Goal: Complete application form: Complete application form

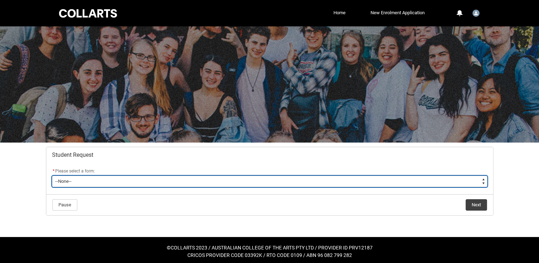
click at [139, 180] on select "--None-- Academic Transcript Application to Appeal Assignment Extension Change …" at bounding box center [270, 181] width 436 height 11
type lightning-select "Enrolment_Variation_Choice"
click at [52, 176] on select "--None-- Academic Transcript Application to Appeal Assignment Extension Change …" at bounding box center [270, 181] width 436 height 11
select select "Enrolment_Variation_Choice"
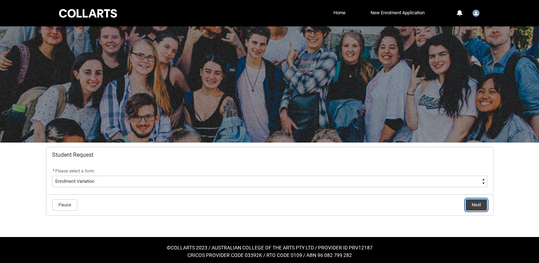
click at [481, 207] on button "Next" at bounding box center [476, 204] width 21 height 11
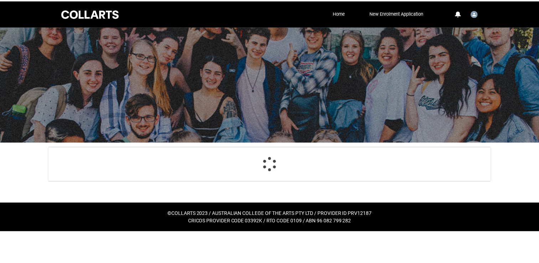
scroll to position [76, 0]
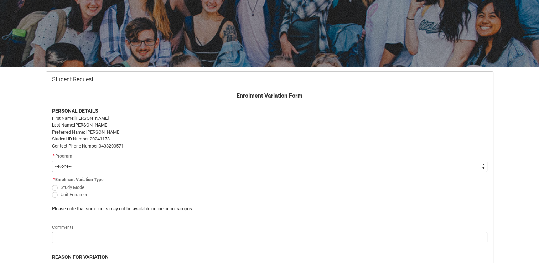
click at [193, 166] on select "--None-- Bachelor of Game Design" at bounding box center [270, 166] width 436 height 11
type lightning-select "recordPicklist_ProgramEnrollment.a0jOZ000003Ead0YAC"
click at [52, 161] on select "--None-- Bachelor of Game Design" at bounding box center [270, 166] width 436 height 11
select select "recordPicklist_ProgramEnrollment.a0jOZ000003Ead0YAC"
click at [56, 195] on span "Redu_Student_Request flow" at bounding box center [55, 195] width 6 height 6
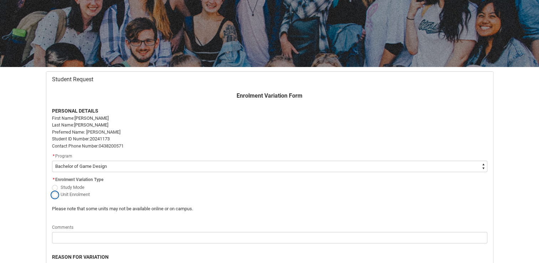
click at [52, 191] on input "Unit Enrolment" at bounding box center [52, 190] width 0 height 0
radio input "true"
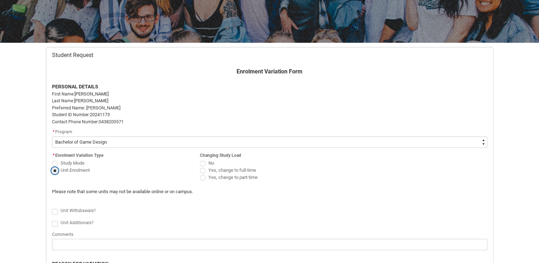
scroll to position [101, 0]
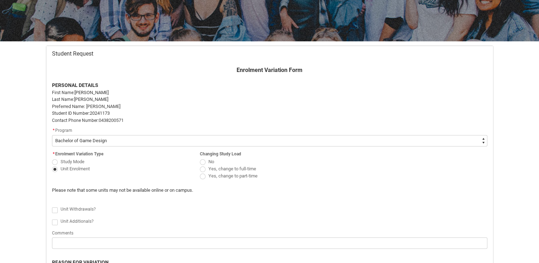
click at [204, 177] on span "Redu_Student_Request flow" at bounding box center [203, 177] width 6 height 6
click at [200, 173] on input "Yes, change to part-time" at bounding box center [200, 172] width 0 height 0
radio input "true"
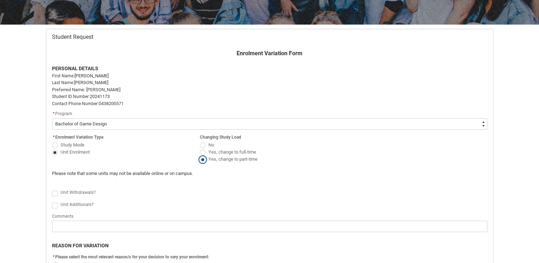
scroll to position [119, 0]
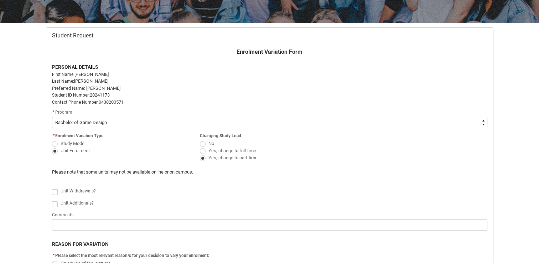
click at [55, 191] on span "Redu_Student_Request flow" at bounding box center [55, 192] width 6 height 6
click at [52, 188] on input "Redu_Student_Request flow" at bounding box center [52, 188] width 0 height 0
type lightning-input "true"
checkbox input "true"
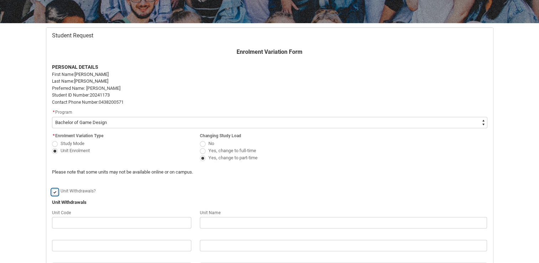
scroll to position [165, 0]
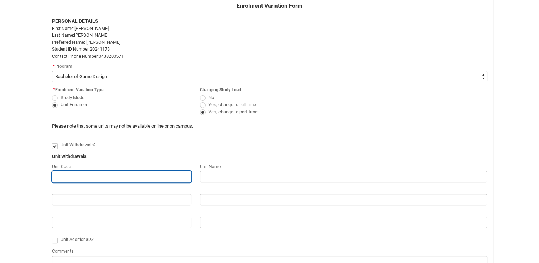
click at [78, 176] on input "Redu_Student_Request flow" at bounding box center [121, 176] width 139 height 11
type lightning-primitive-input-simple "C"
type input "C"
type lightning-primitive-input-simple "CR"
type input "CR"
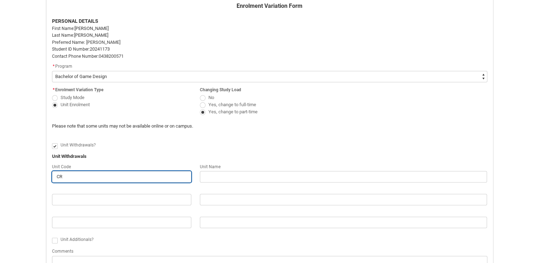
type lightning-primitive-input-simple "CRF"
type input "CRF"
type lightning-primitive-input-simple "CRFP"
type input "CRFP"
type lightning-primitive-input-simple "CRFPP"
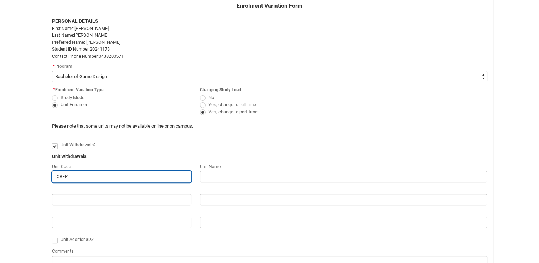
type input "CRFPP"
type lightning-primitive-input-simple "CRFPPF"
type input "CRFPPF"
type lightning-primitive-input-simple "CRFPPFS"
type input "CRFPPFS"
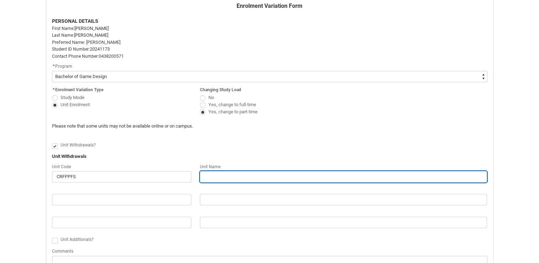
click at [212, 176] on input "Redu_Student_Request flow" at bounding box center [344, 176] width 288 height 11
type lightning-primitive-input-simple "P"
type input "P"
type lightning-primitive-input-simple "Pr"
type input "Pr"
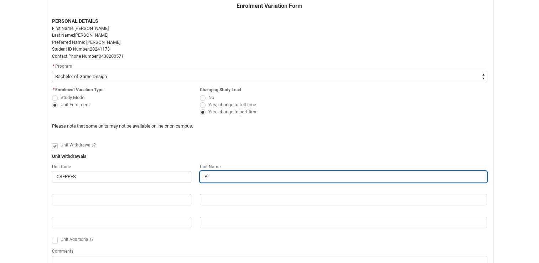
type lightning-primitive-input-simple "Pro"
type input "Pro"
type lightning-primitive-input-simple "Prof"
type input "Prof"
type lightning-primitive-input-simple "Profe"
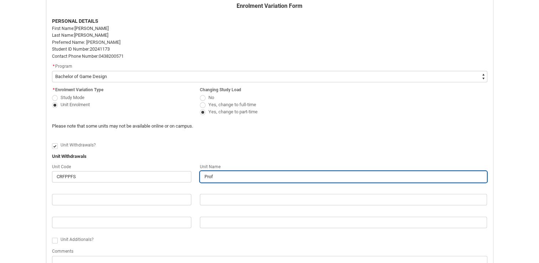
type input "Profe"
type lightning-primitive-input-simple "Profes"
type input "Profes"
type lightning-primitive-input-simple "Profess"
type input "Profess"
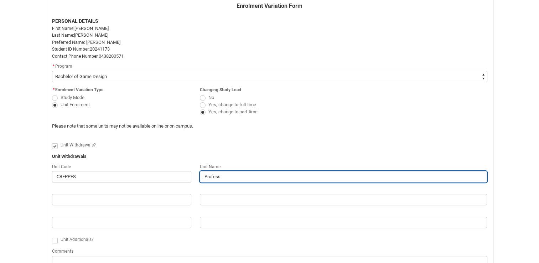
type lightning-primitive-input-simple "Professi"
type input "Professi"
type lightning-primitive-input-simple "Professio"
type input "Professio"
type lightning-primitive-input-simple "Profession"
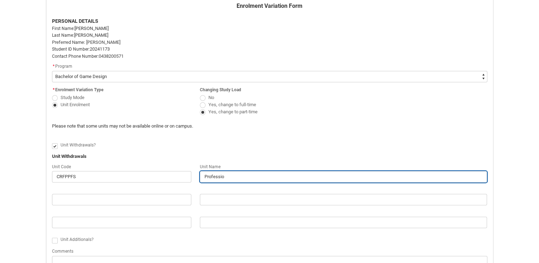
type input "Profession"
type lightning-primitive-input-simple "Professiona"
type input "Professiona"
type lightning-primitive-input-simple "Professional"
type input "Professional"
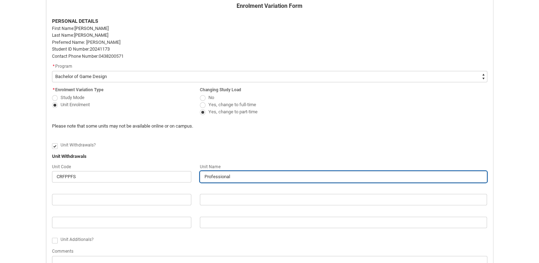
type lightning-primitive-input-simple "Professional"
type input "Professional"
type lightning-primitive-input-simple "Professional P"
type input "Professional P"
type lightning-primitive-input-simple "Professional Po"
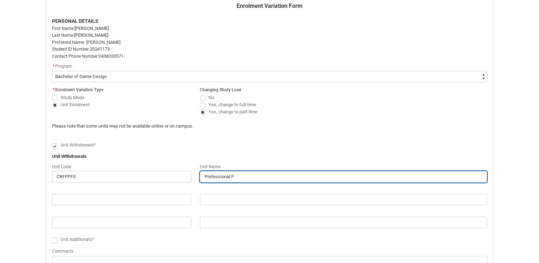
type input "Professional Po"
type lightning-primitive-input-simple "Professional Por"
type input "Professional Por"
type lightning-primitive-input-simple "Professional Port"
type input "Professional Port"
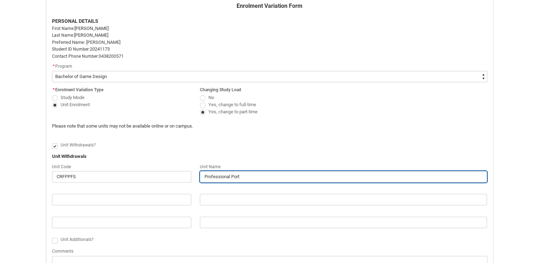
type lightning-primitive-input-simple "Professional Portg"
type input "Professional Portg"
type lightning-primitive-input-simple "Professional Portgf"
type input "Professional Portgf"
type lightning-primitive-input-simple "Professional Portgfo"
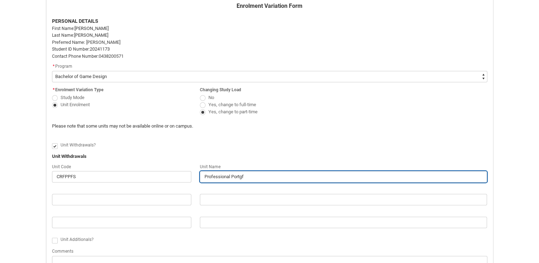
type input "Professional Portgfo"
type lightning-primitive-input-simple "Professional Portgfol"
type input "Professional Portgfol"
type lightning-primitive-input-simple "Professional Portgfo"
type input "Professional Portgfo"
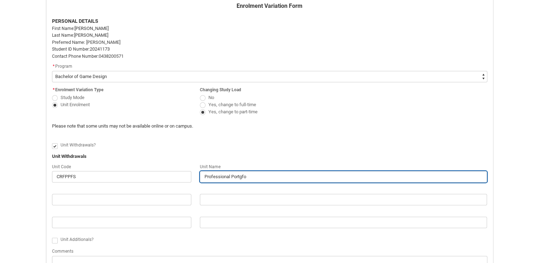
type lightning-primitive-input-simple "Professional Portgf"
type input "Professional Portgf"
type lightning-primitive-input-simple "Professional Portg"
type input "Professional Portg"
type lightning-primitive-input-simple "Professional Portgf"
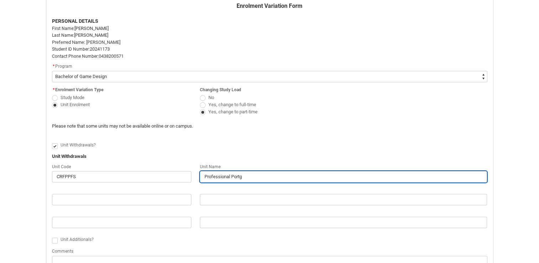
type input "Professional Portgf"
type lightning-primitive-input-simple "Professional Portg"
type input "Professional Portg"
type lightning-primitive-input-simple "Professional Port"
type input "Professional Port"
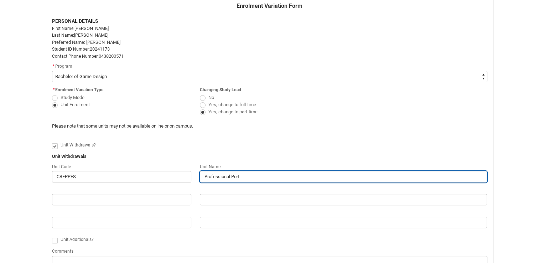
type lightning-primitive-input-simple "Professional Portf"
type input "Professional Portf"
type lightning-primitive-input-simple "Professional Portfo"
type input "Professional Portfo"
type lightning-primitive-input-simple "Professional Portfol"
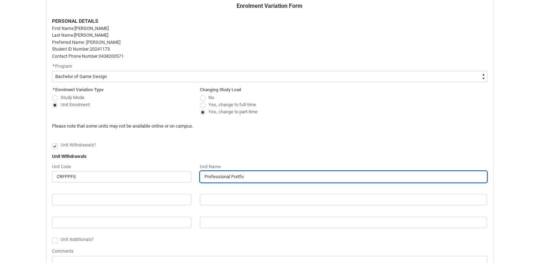
type input "Professional Portfol"
type lightning-primitive-input-simple "Professional Portfoli"
type input "Professional Portfoli"
type lightning-primitive-input-simple "Professional Portfolio"
type input "Professional Portfolio"
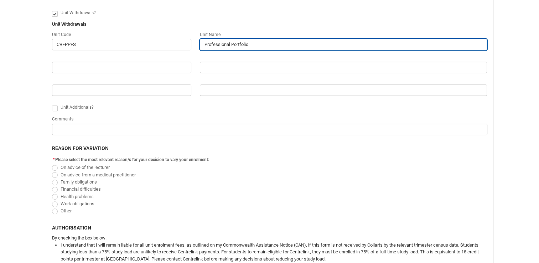
scroll to position [298, 0]
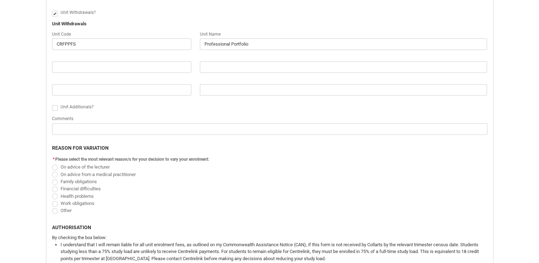
click at [53, 210] on span "Redu_Student_Request flow" at bounding box center [55, 211] width 6 height 6
click at [52, 207] on input "Other" at bounding box center [52, 206] width 0 height 0
radio input "true"
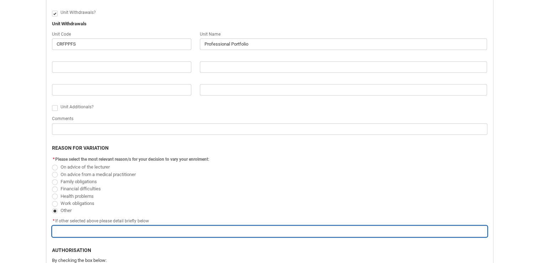
click at [68, 231] on input "Redu_Student_Request flow" at bounding box center [270, 231] width 436 height 11
type lightning-primitive-input-simple "W"
type input "W"
type lightning-primitive-input-simple "Wa"
type input "Wa"
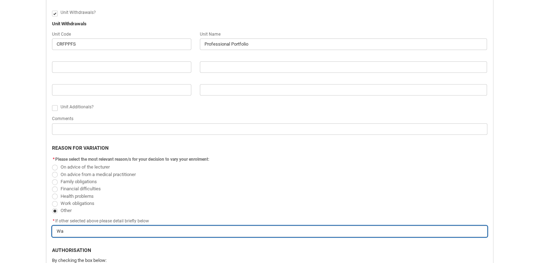
type lightning-primitive-input-simple "Wan"
type input "Wan"
type lightning-primitive-input-simple "Want"
type input "Want"
type lightning-primitive-input-simple "Wanti"
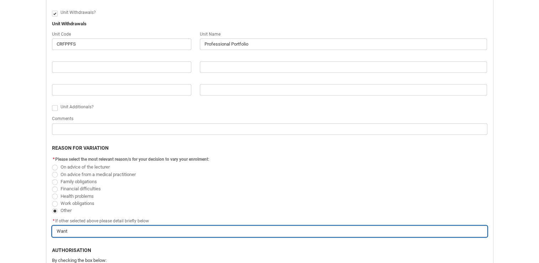
type input "Wanti"
type lightning-primitive-input-simple "Wantin"
type input "Wantin"
type lightning-primitive-input-simple "Wanting"
type input "Wanting"
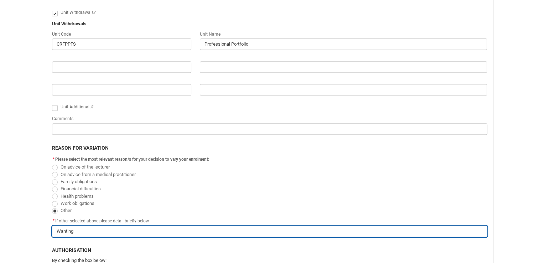
type lightning-primitive-input-simple "Wanting"
type input "Wanting"
type lightning-primitive-input-simple "Wanting t"
type input "Wanting t"
type lightning-primitive-input-simple "Wanting to"
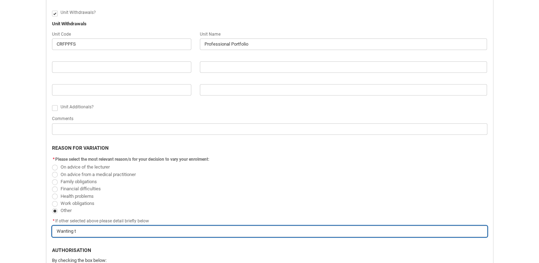
type input "Wanting to"
type lightning-primitive-input-simple "Wanting to"
type input "Wanting to"
type lightning-primitive-input-simple "Wanting to f"
type input "Wanting to f"
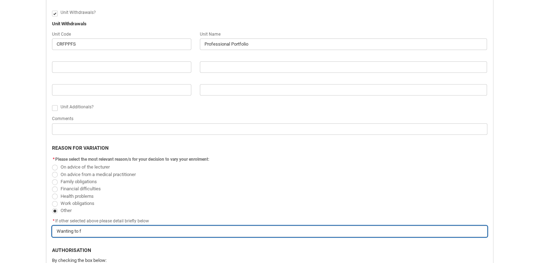
type lightning-primitive-input-simple "Wanting to fo"
type input "Wanting to fo"
type lightning-primitive-input-simple "Wanting to foc"
type input "Wanting to foc"
type lightning-primitive-input-simple "Wanting to focu"
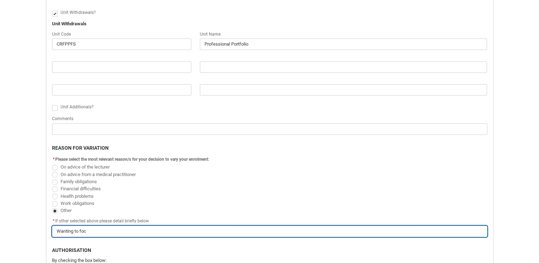
type input "Wanting to focu"
type lightning-primitive-input-simple "Wanting to focus"
type input "Wanting to focus"
type lightning-primitive-input-simple "Wanting to focus"
type input "Wanting to focus"
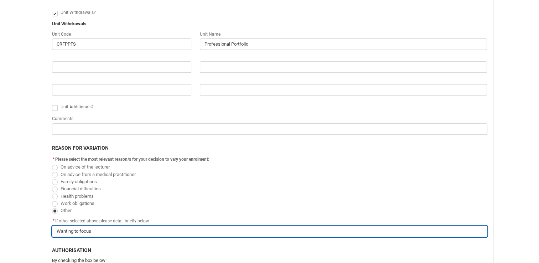
type lightning-primitive-input-simple "Wanting to focus o"
type input "Wanting to focus o"
type lightning-primitive-input-simple "Wanting to focus on"
type input "Wanting to focus on"
type lightning-primitive-input-simple "Wanting to focus on"
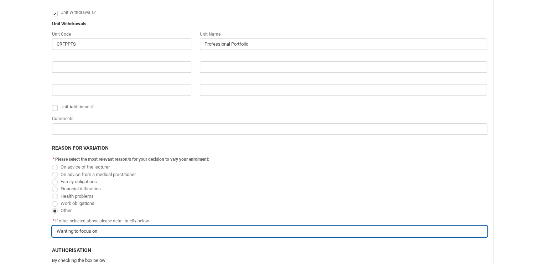
type input "Wanting to focus on"
type lightning-primitive-input-simple "Wanting to focus on o"
type input "Wanting to focus on o"
type lightning-primitive-input-simple "Wanting to focus on on"
type input "Wanting to focus on on"
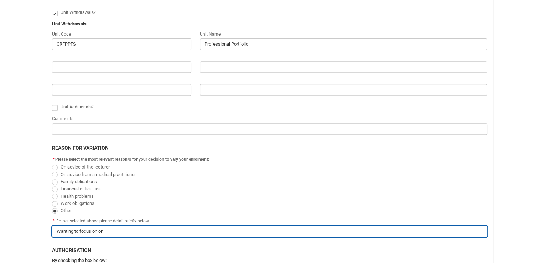
type lightning-primitive-input-simple "Wanting to focus on one"
type input "Wanting to focus on one"
type lightning-primitive-input-simple "Wanting to focus on one"
type input "Wanting to focus on one"
type lightning-primitive-input-simple "Wanting to focus on one m"
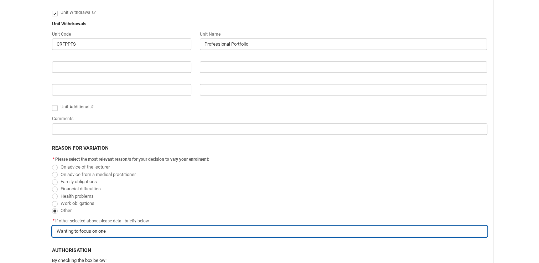
type input "Wanting to focus on one m"
type lightning-primitive-input-simple "Wanting to focus on one ma"
type input "Wanting to focus on one ma"
type lightning-primitive-input-simple "Wanting to focus on one maj"
type input "Wanting to focus on one maj"
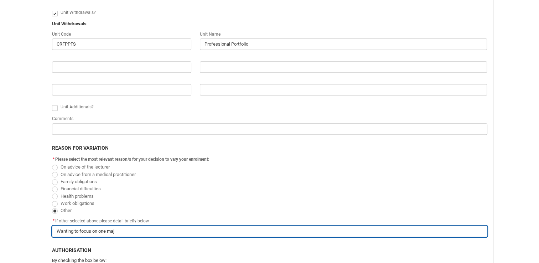
type lightning-primitive-input-simple "Wanting to focus on one majo"
type input "Wanting to focus on one majo"
type lightning-primitive-input-simple "Wanting to focus on one major"
type input "Wanting to focus on one major"
type lightning-primitive-input-simple "Wanting to focus on one major"
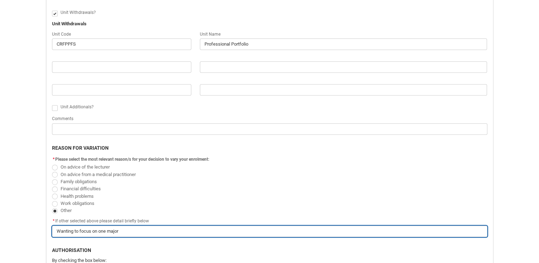
type input "Wanting to focus on one major"
type lightning-primitive-input-simple "Wanting to focus on one major u"
type input "Wanting to focus on one major u"
type lightning-primitive-input-simple "Wanting to focus on one major un"
type input "Wanting to focus on one major un"
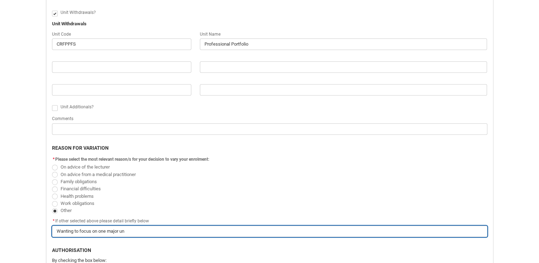
type lightning-primitive-input-simple "Wanting to focus on one major uni"
type input "Wanting to focus on one major uni"
type lightning-primitive-input-simple "Wanting to focus on one major unit"
type input "Wanting to focus on one major unit"
type lightning-primitive-input-simple "Wanting to focus on one major unit"
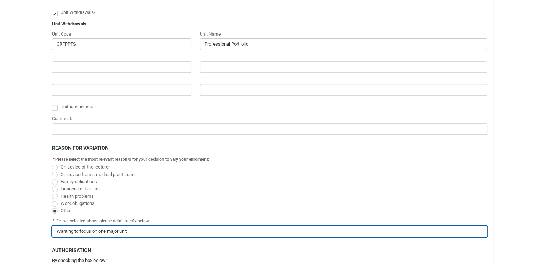
type input "Wanting to focus on one major unit"
type lightning-primitive-input-simple "Wanting to focus on one major unit ("
type input "Wanting to focus on one major unit ("
type lightning-primitive-input-simple "Wanting to focus on one major unit (C"
type input "Wanting to focus on one major unit (C"
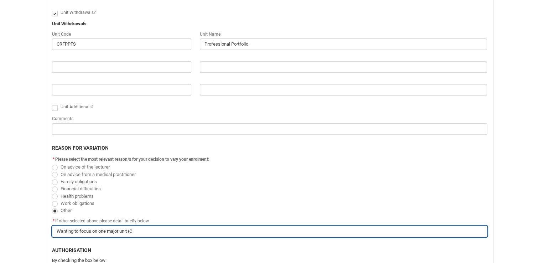
type lightning-primitive-input-simple "Wanting to focus on one major unit (Ca"
type input "Wanting to focus on one major unit (Ca"
type lightning-primitive-input-simple "Wanting to focus on one major unit (Cap"
type input "Wanting to focus on one major unit (Cap"
type lightning-primitive-input-simple "Wanting to focus on one major unit (Capt"
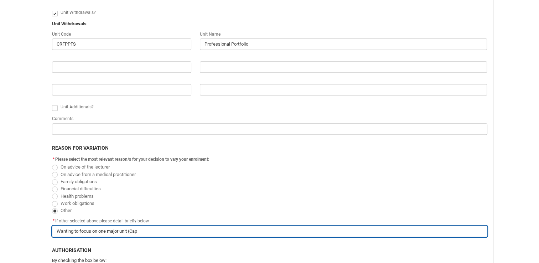
type input "Wanting to focus on one major unit (Capt"
type lightning-primitive-input-simple "Wanting to focus on one major unit (Capts"
type input "Wanting to focus on one major unit (Capts"
type lightning-primitive-input-simple "Wanting to focus on one major unit (Captst"
type input "Wanting to focus on one major unit (Captst"
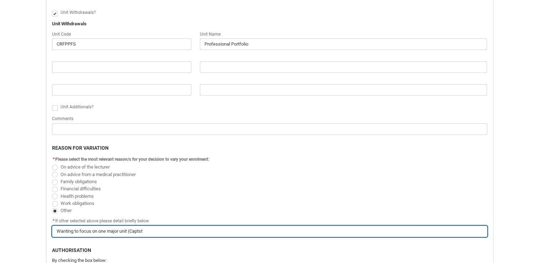
type lightning-primitive-input-simple "Wanting to focus on one major unit (Captsto"
type input "Wanting to focus on one major unit (Captsto"
type lightning-primitive-input-simple "Wanting to focus on one major unit (Captston"
type input "Wanting to focus on one major unit (Captston"
type lightning-primitive-input-simple "Wanting to focus on one major unit (Captsto"
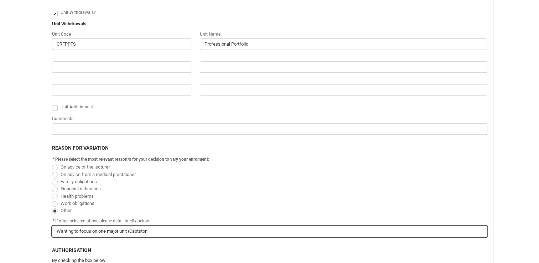
type input "Wanting to focus on one major unit (Captsto"
type lightning-primitive-input-simple "Wanting to focus on one major unit (Captst"
type input "Wanting to focus on one major unit (Captst"
type lightning-primitive-input-simple "Wanting to focus on one major unit (Capts"
type input "Wanting to focus on one major unit (Capts"
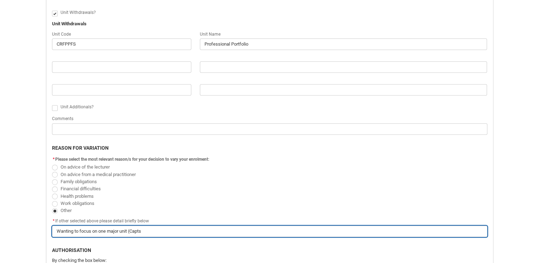
type lightning-primitive-input-simple "Wanting to focus on one major unit (Capt"
type input "Wanting to focus on one major unit (Capt"
type lightning-primitive-input-simple "Wanting to focus on one major unit (Cap"
type input "Wanting to focus on one major unit (Cap"
type lightning-primitive-input-simple "Wanting to focus on one major unit (Capp"
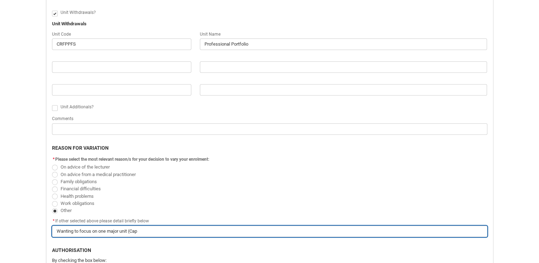
type input "Wanting to focus on one major unit (Capp"
type lightning-primitive-input-simple "Wanting to focus on one major unit (Cap"
type input "Wanting to focus on one major unit (Cap"
type lightning-primitive-input-simple "Wanting to focus on one major unit (Caps"
type input "Wanting to focus on one major unit (Caps"
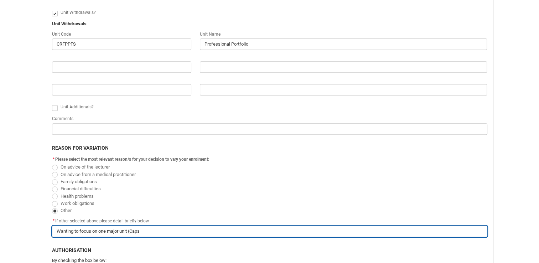
type lightning-primitive-input-simple "Wanting to focus on one major unit (Capst"
type input "Wanting to focus on one major unit (Capst"
type lightning-primitive-input-simple "Wanting to focus on one major unit (Capsto"
type input "Wanting to focus on one major unit (Capsto"
type lightning-primitive-input-simple "Wanting to focus on one major unit (Capston"
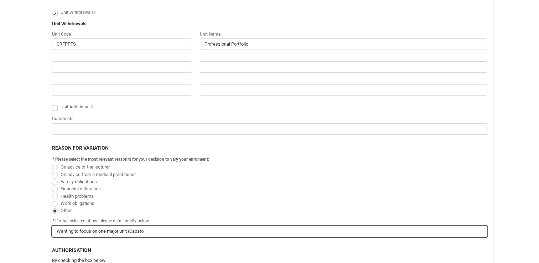
type input "Wanting to focus on one major unit (Capston"
type lightning-primitive-input-simple "Wanting to focus on one major unit (Capstone"
type input "Wanting to focus on one major unit (Capstone"
type lightning-primitive-input-simple "Wanting to focus on one major unit (Capstone)"
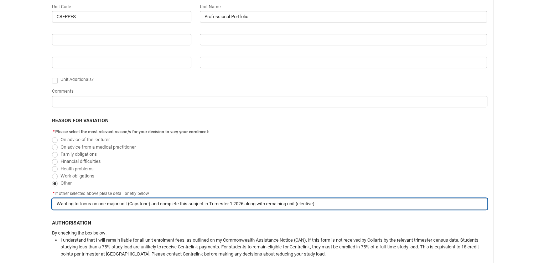
scroll to position [326, 0]
click at [101, 200] on input "Wanting to focus on one major unit (Capstone) and complete this subject in Trim…" at bounding box center [270, 203] width 436 height 11
click at [102, 206] on input "Wanting to focus on one major unit (Capstone) this trimester and complete this …" at bounding box center [270, 203] width 436 height 11
click at [212, 200] on input "Wanting to focus on one major unit (Capstone) this trimester and complete this …" at bounding box center [270, 203] width 436 height 11
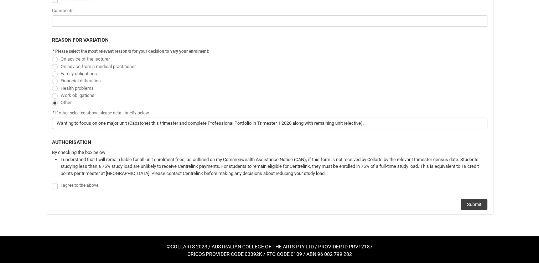
click at [56, 185] on span "Redu_Student_Request flow" at bounding box center [55, 187] width 6 height 6
click at [52, 183] on input "Redu_Student_Request flow" at bounding box center [52, 182] width 0 height 0
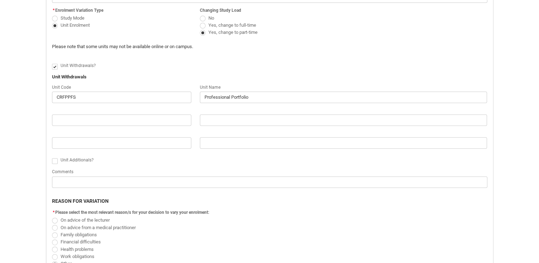
scroll to position [244, 0]
click at [204, 19] on span "Redu_Student_Request flow" at bounding box center [203, 20] width 6 height 6
click at [200, 15] on input "No" at bounding box center [200, 15] width 0 height 0
click at [203, 26] on span "Redu_Student_Request flow" at bounding box center [203, 27] width 6 height 6
click at [200, 22] on input "Yes, change to full-time" at bounding box center [200, 22] width 0 height 0
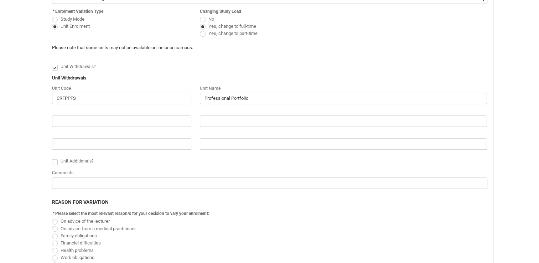
click at [201, 34] on span "Redu_Student_Request flow" at bounding box center [203, 34] width 6 height 6
click at [200, 30] on input "Yes, change to part-time" at bounding box center [200, 30] width 0 height 0
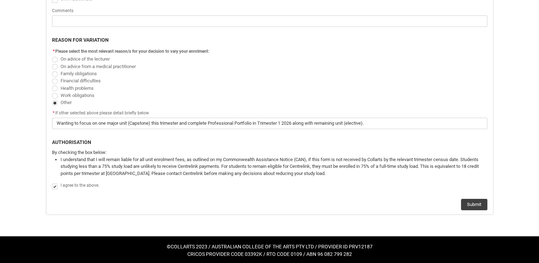
scroll to position [373, 0]
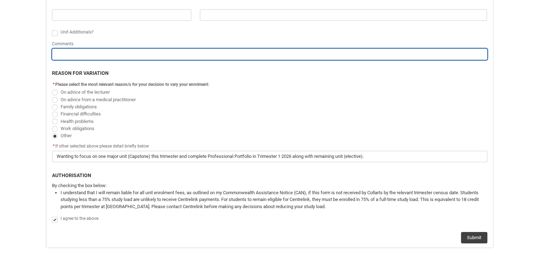
click at [137, 55] on input "Redu_Student_Request flow" at bounding box center [270, 53] width 436 height 11
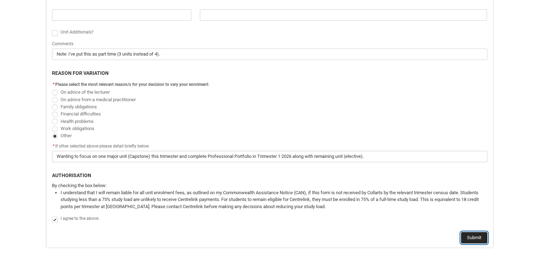
click at [475, 232] on button "Submit" at bounding box center [474, 237] width 26 height 11
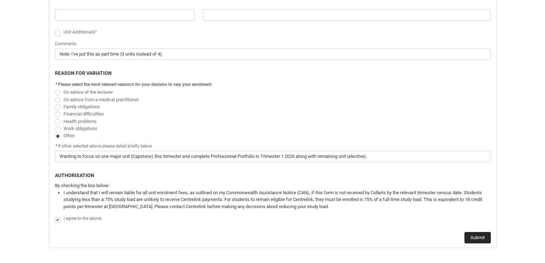
scroll to position [0, 0]
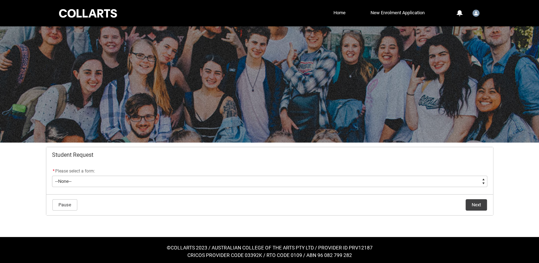
scroll to position [2, 0]
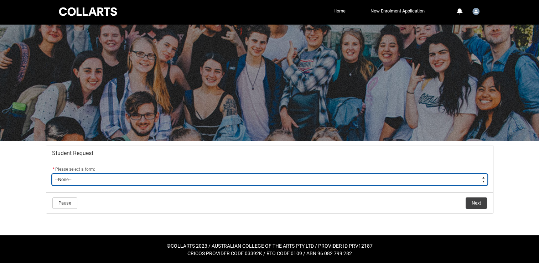
click at [211, 179] on select "--None-- Academic Transcript Application to Appeal Assignment Extension Change …" at bounding box center [270, 179] width 436 height 11
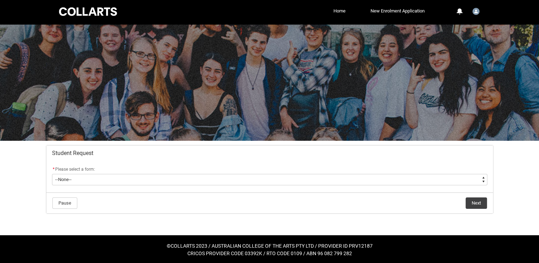
click at [138, 207] on footer "Pause Next" at bounding box center [270, 203] width 436 height 12
click at [340, 9] on link "Home" at bounding box center [340, 11] width 16 height 11
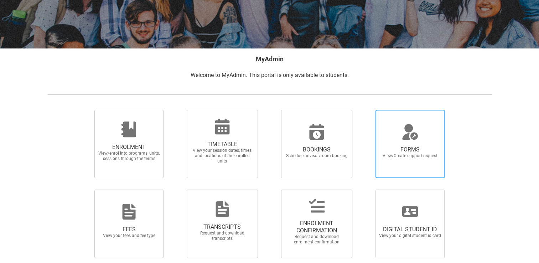
scroll to position [123, 0]
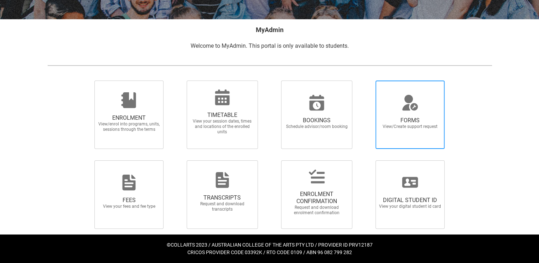
click at [412, 104] on icon at bounding box center [411, 106] width 16 height 7
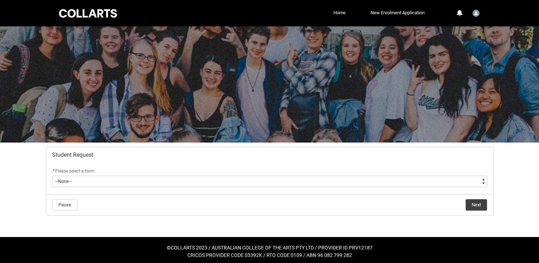
scroll to position [2, 0]
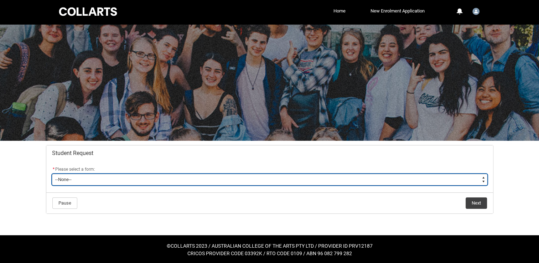
click at [358, 181] on select "--None-- Academic Transcript Application to Appeal Assignment Extension Change …" at bounding box center [270, 179] width 436 height 11
click at [483, 178] on select "--None-- Academic Transcript Application to Appeal Assignment Extension Change …" at bounding box center [270, 179] width 436 height 11
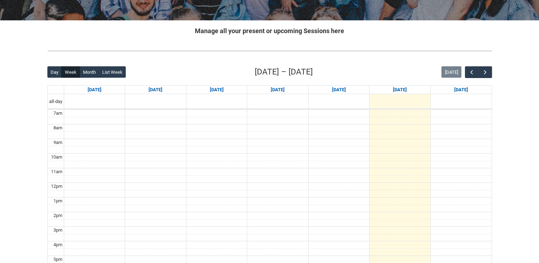
scroll to position [123, 0]
click at [482, 73] on span "button" at bounding box center [485, 71] width 7 height 7
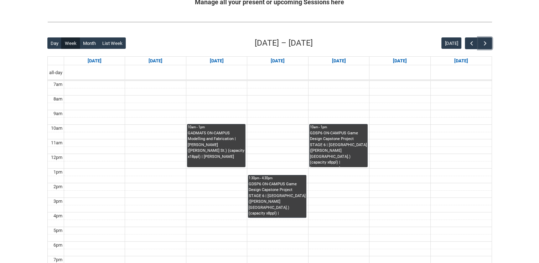
scroll to position [151, 0]
